Goal: Navigation & Orientation: Go to known website

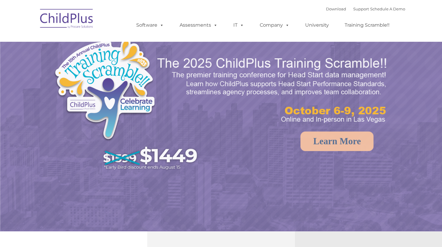
select select "MEDIUM"
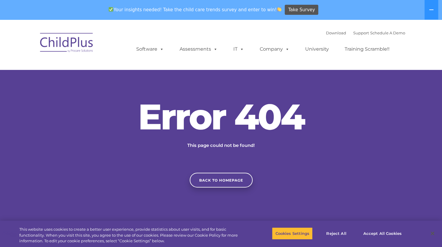
click at [224, 171] on div "Error 404 This page could not be found! Back to homepage" at bounding box center [221, 143] width 442 height 89
click at [220, 182] on link "Back to homepage" at bounding box center [221, 180] width 63 height 15
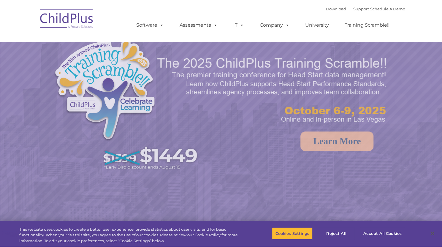
select select "MEDIUM"
